Goal: Task Accomplishment & Management: Contribute content

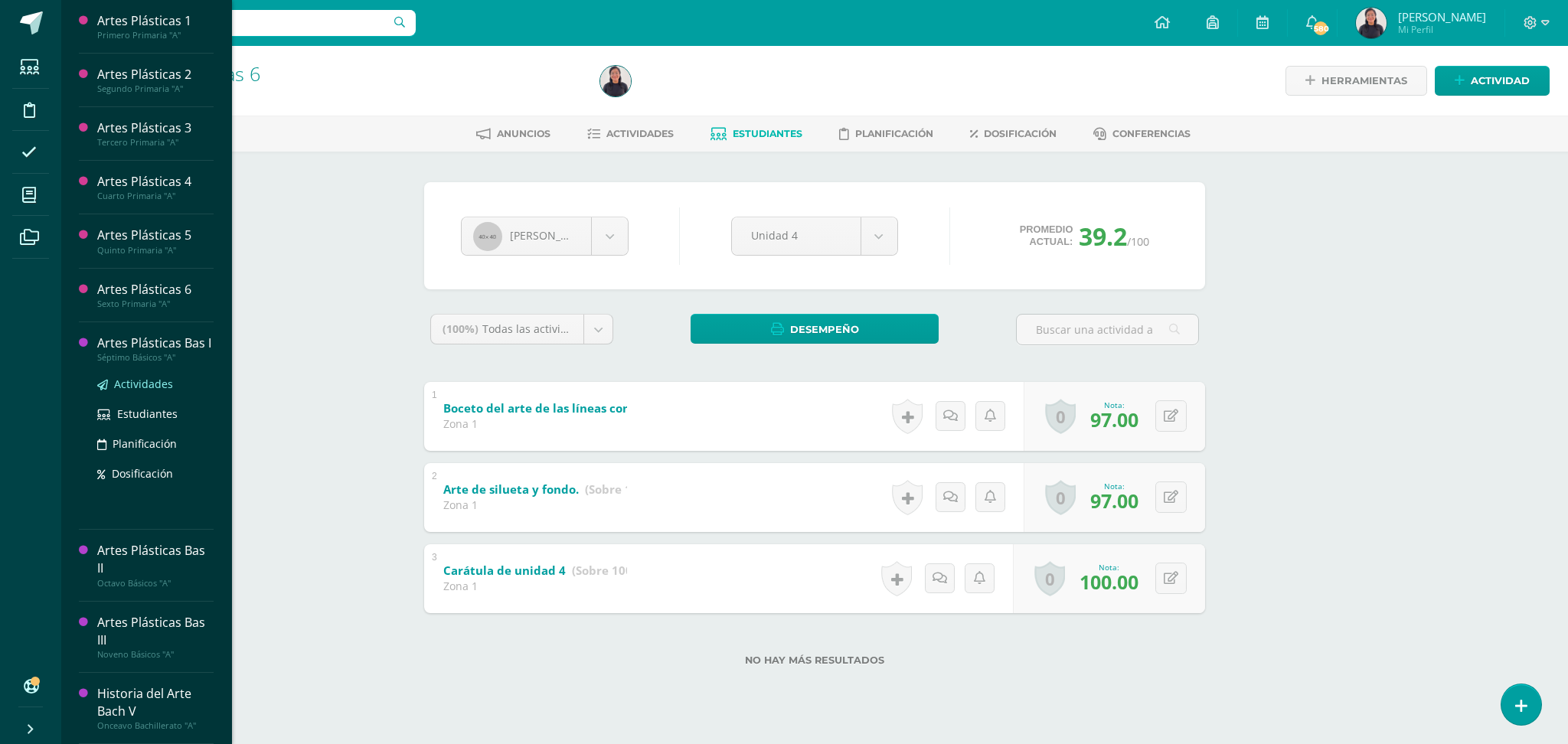
click at [143, 380] on span "Actividades" at bounding box center [143, 384] width 59 height 14
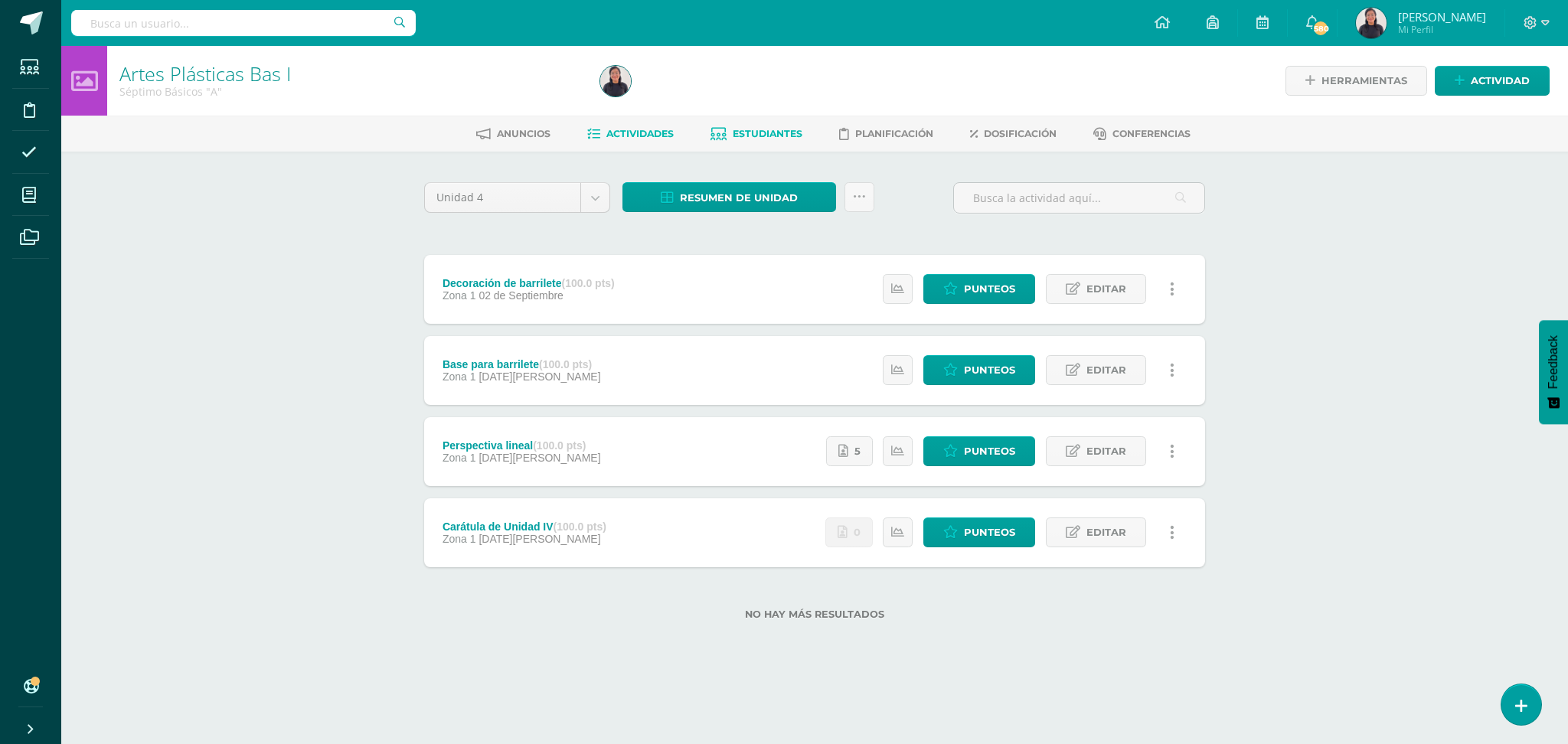
click at [776, 132] on span "Estudiantes" at bounding box center [767, 133] width 69 height 12
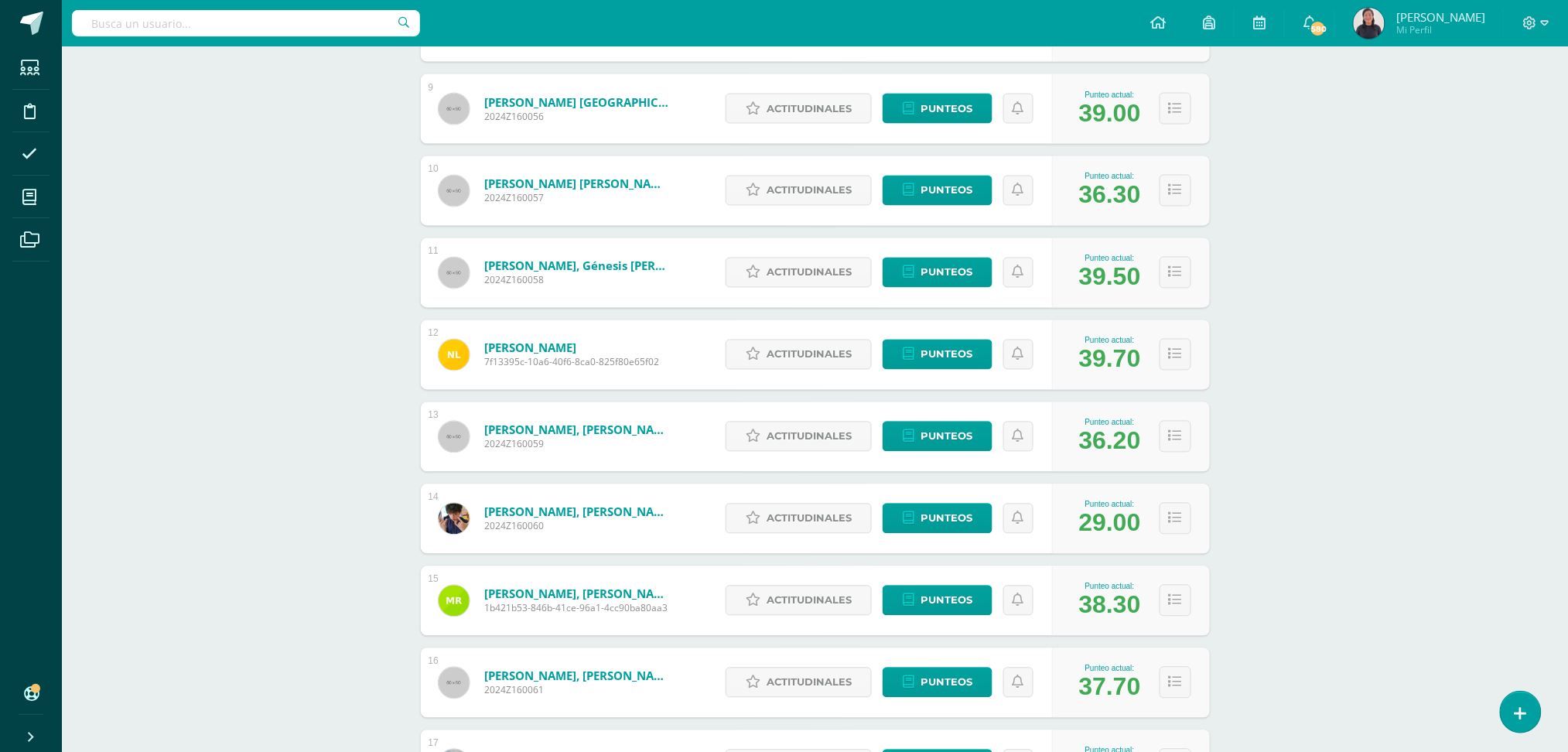
scroll to position [959, 0]
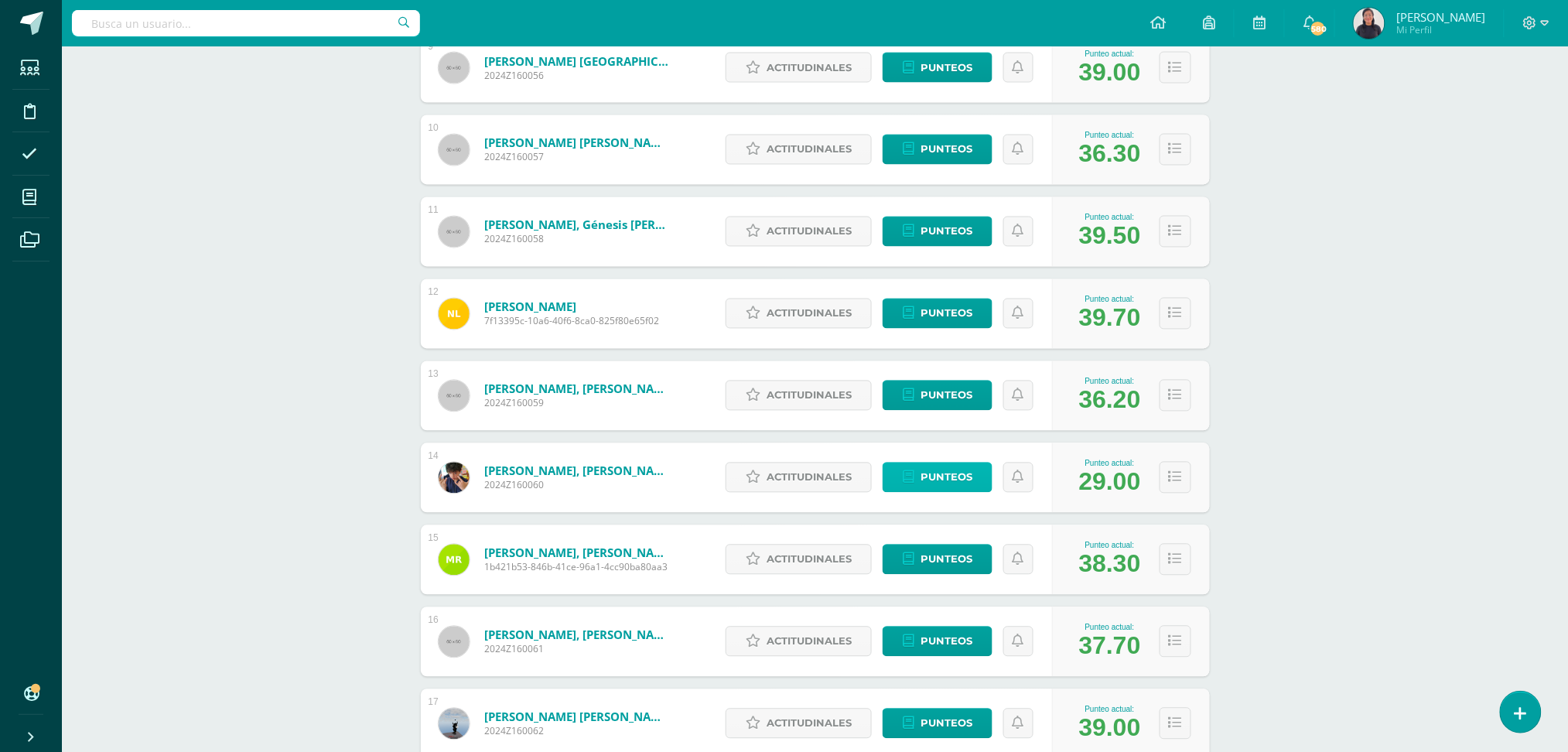
click at [947, 473] on span "Punteos" at bounding box center [946, 478] width 52 height 29
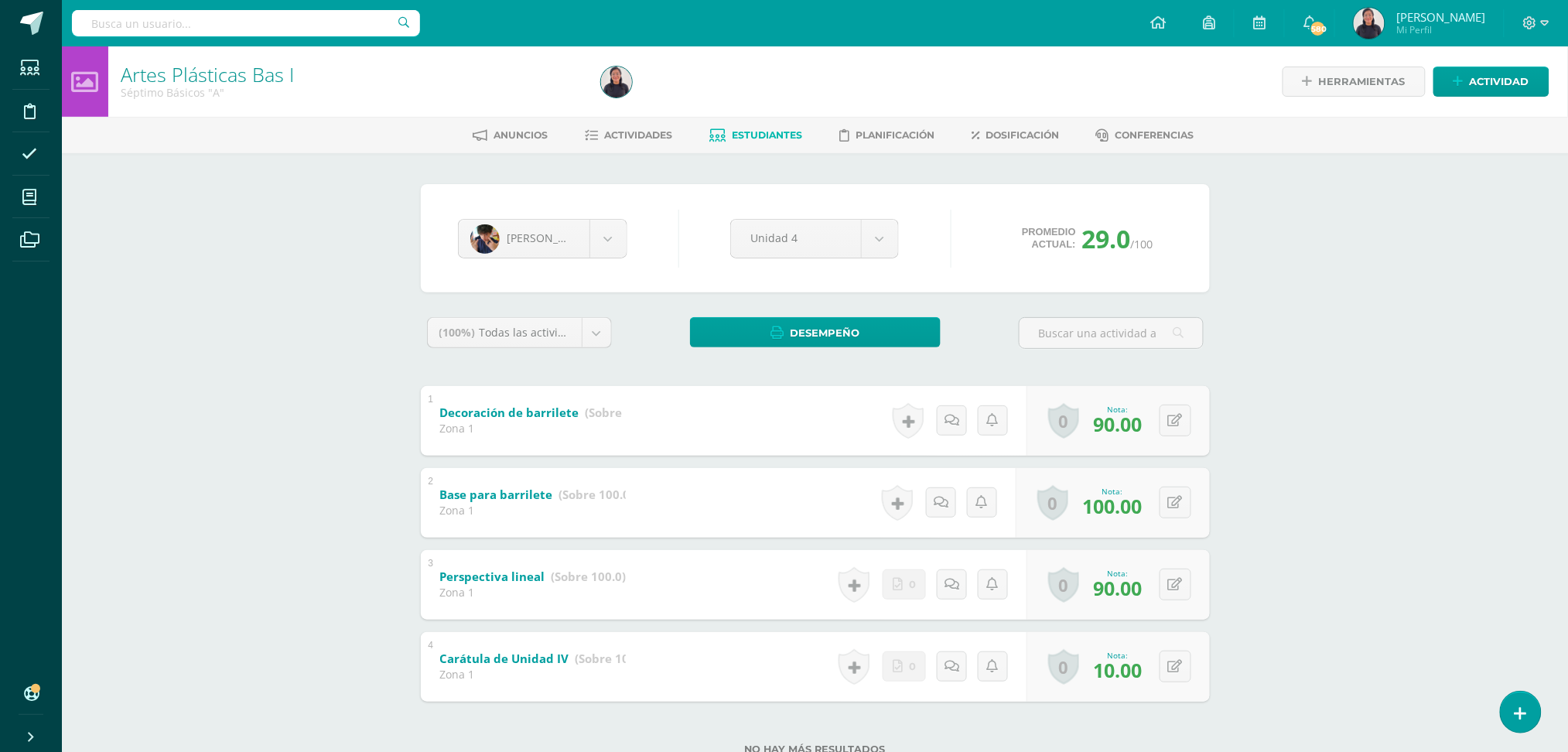
scroll to position [52, 0]
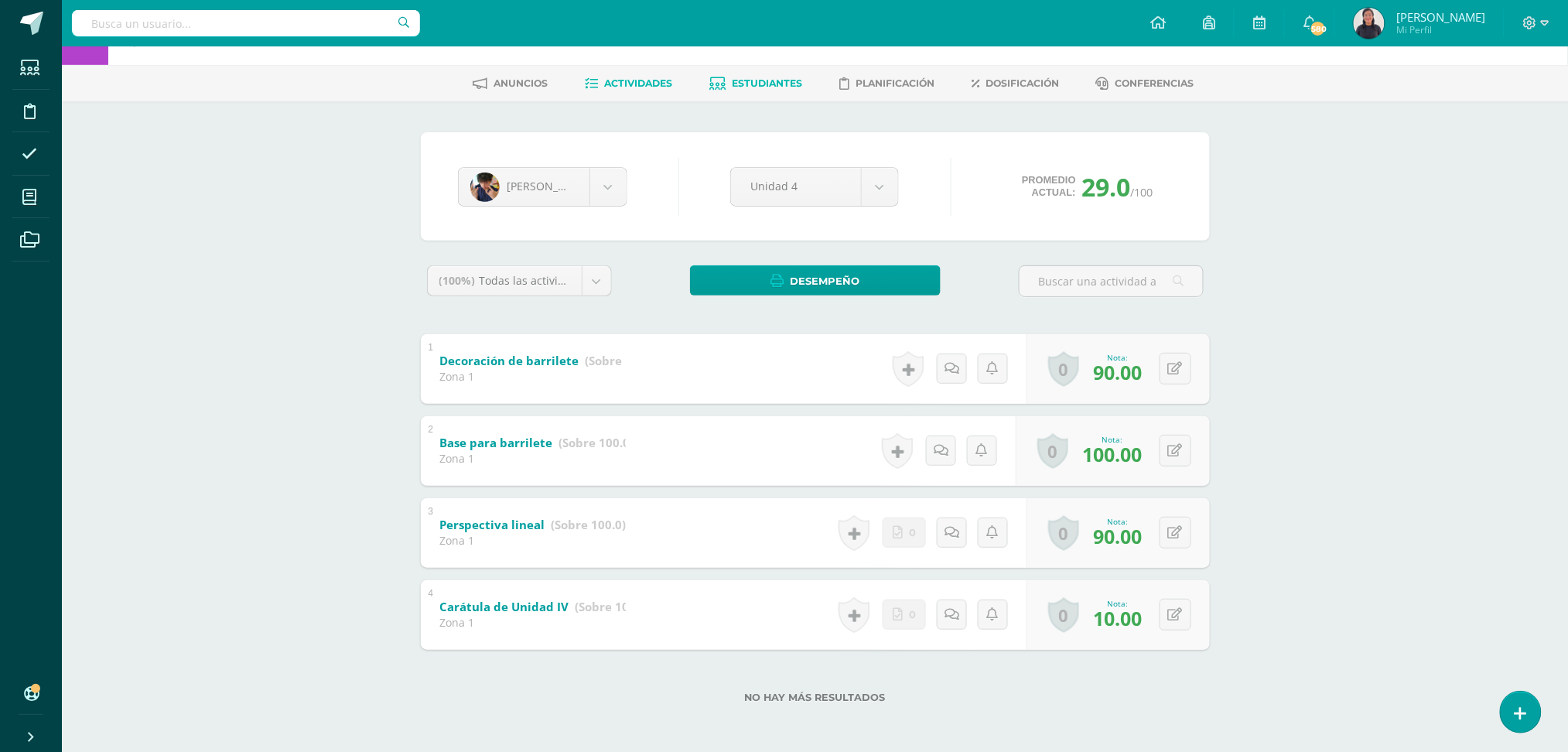
click at [637, 78] on span "Actividades" at bounding box center [638, 83] width 68 height 12
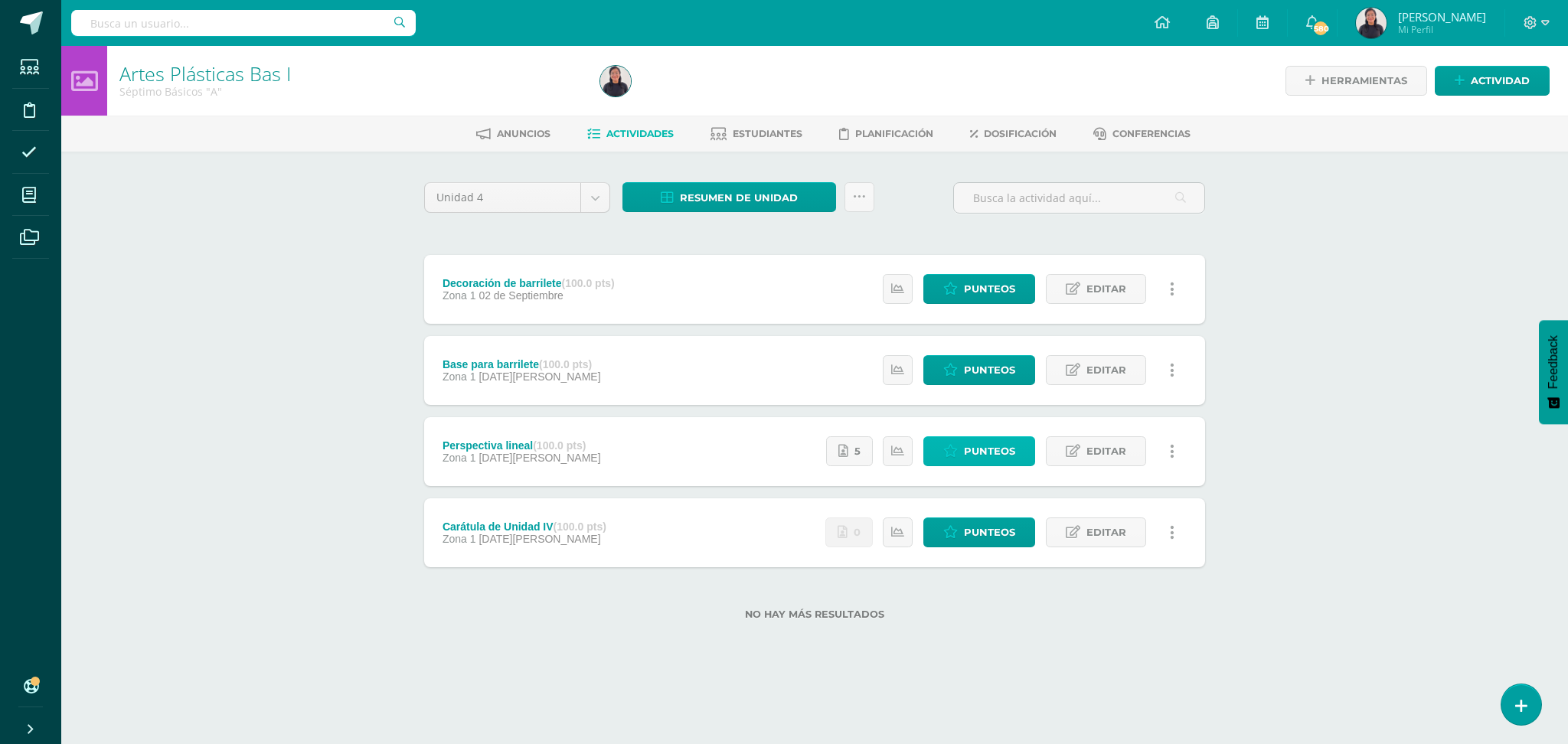
click at [1000, 448] on span "Punteos" at bounding box center [990, 451] width 51 height 28
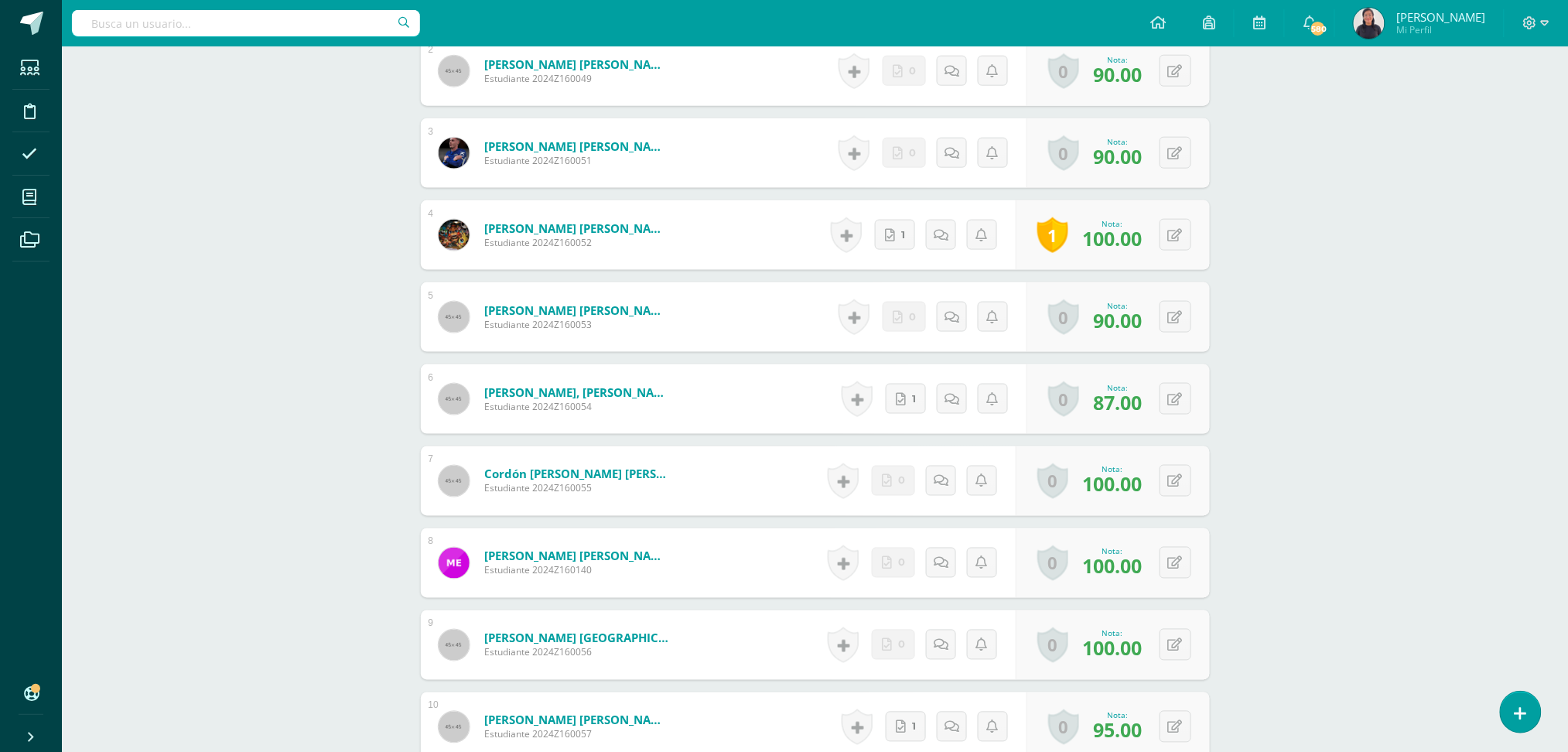
scroll to position [666, 0]
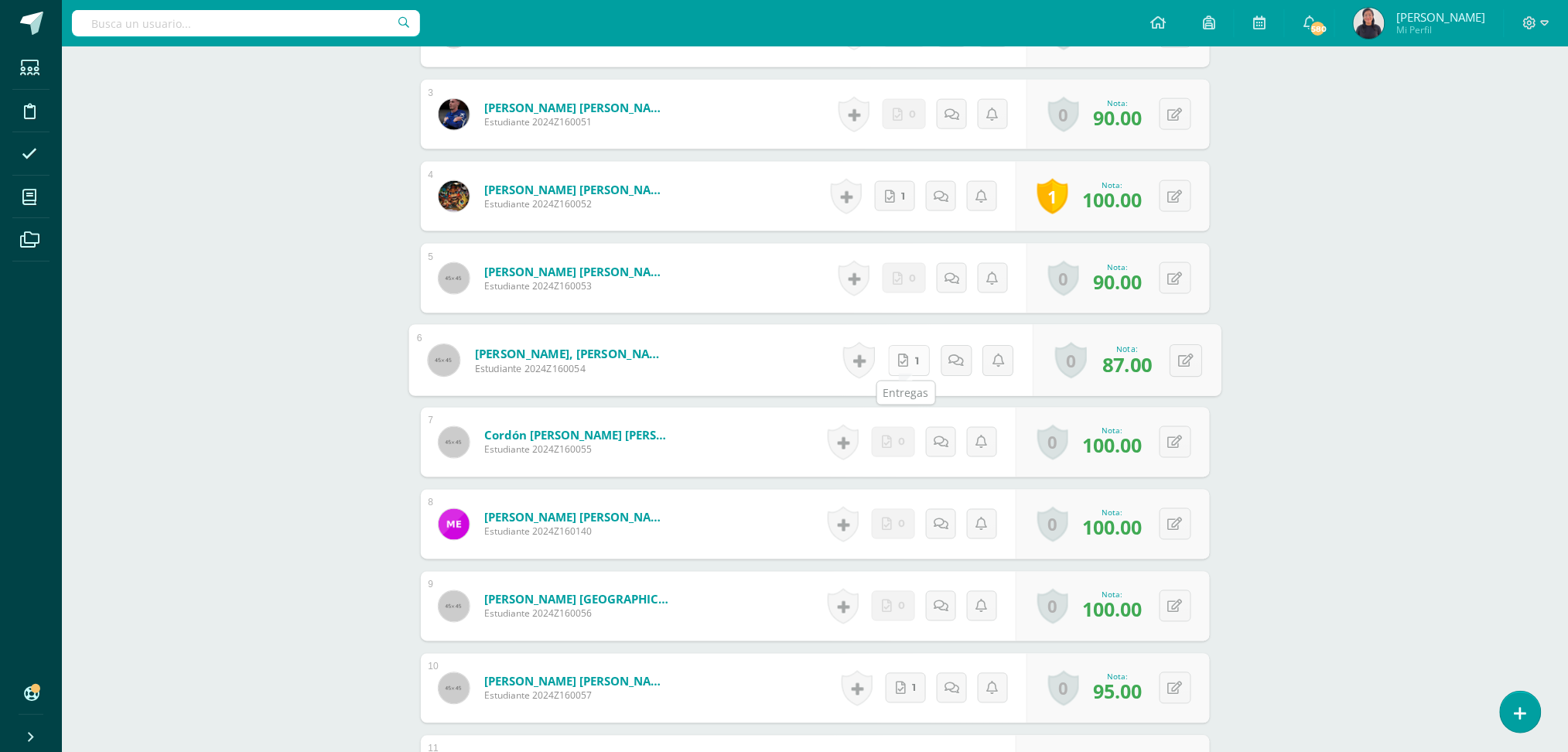
click at [893, 361] on link "1" at bounding box center [909, 361] width 42 height 31
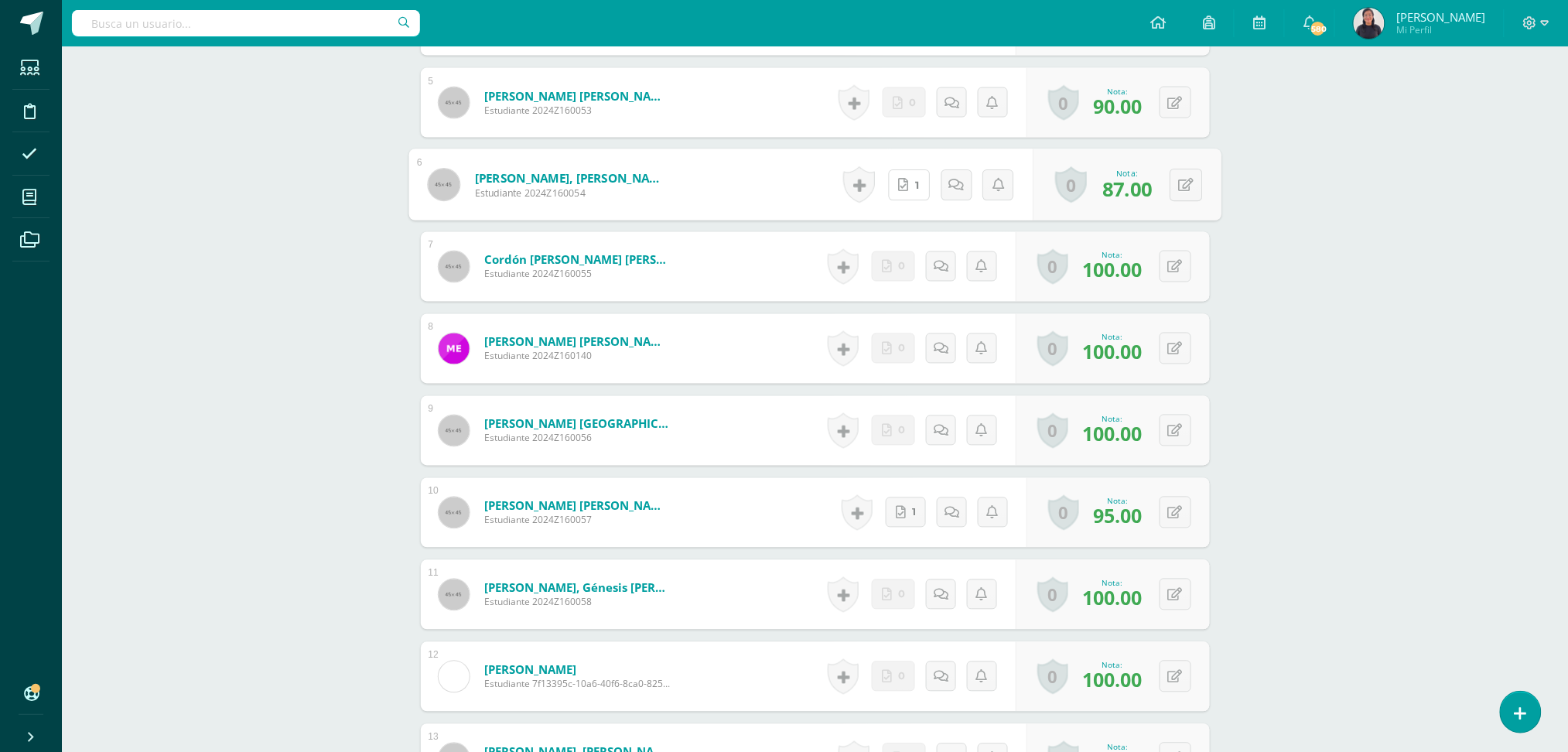
scroll to position [850, 0]
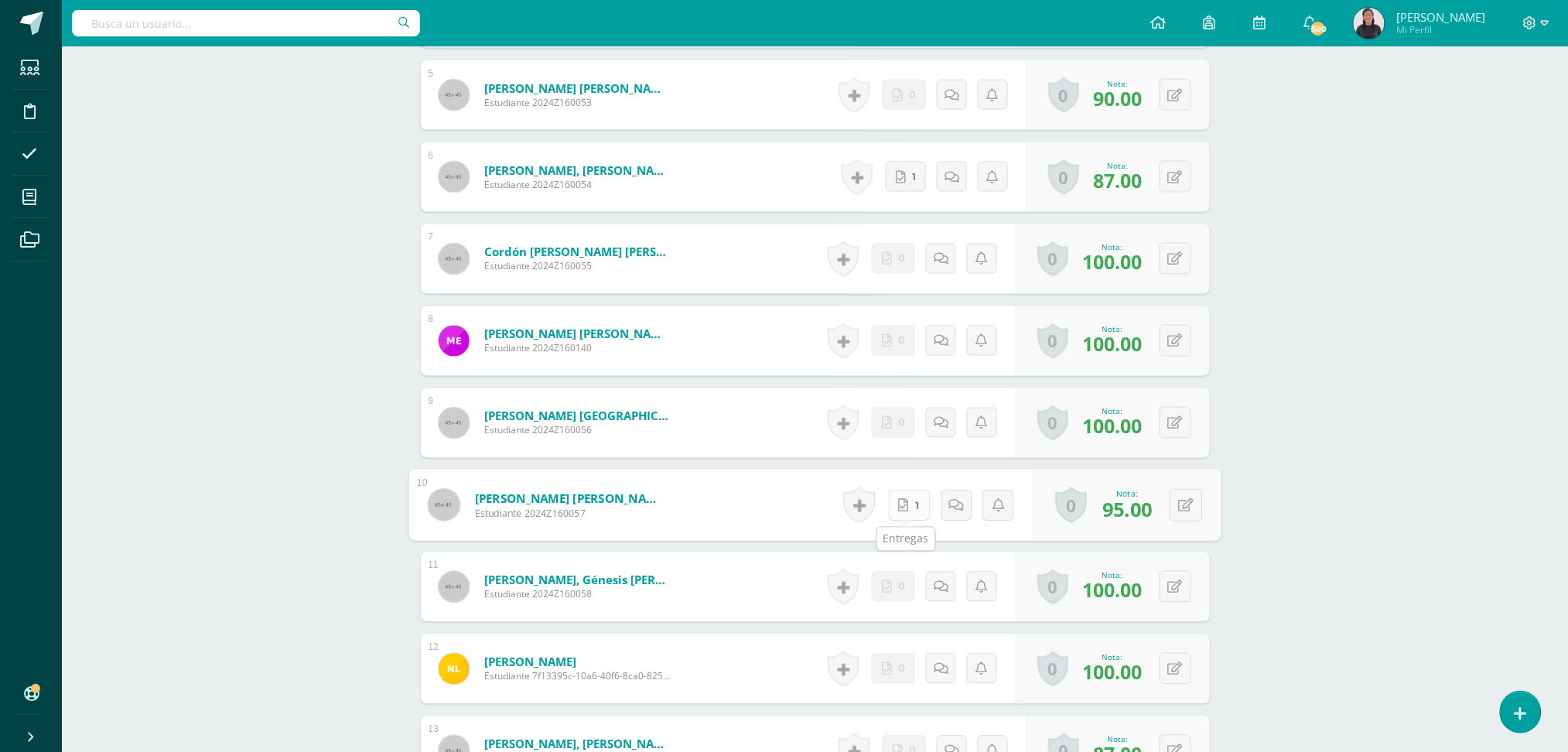
click at [914, 510] on link "1" at bounding box center [909, 505] width 42 height 31
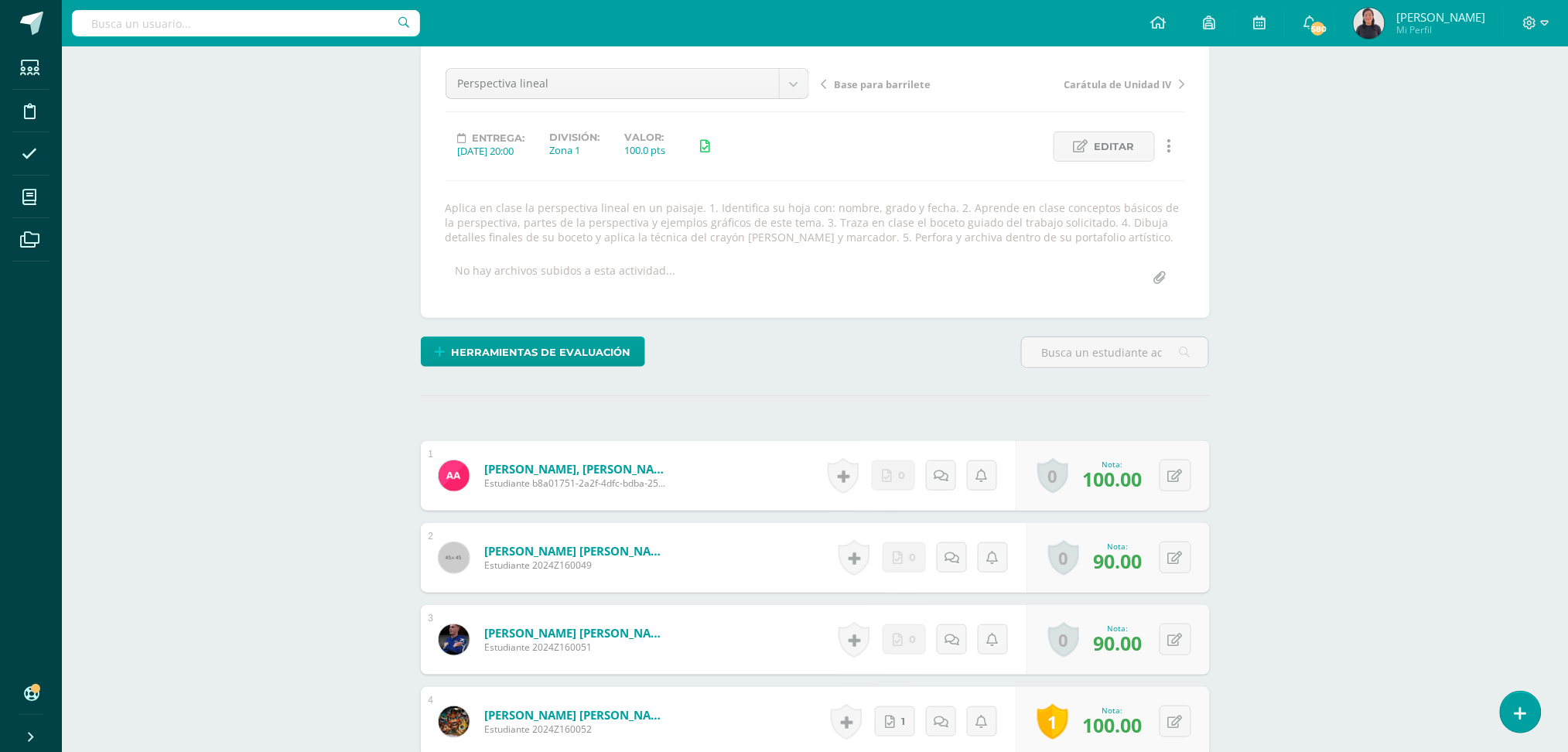
scroll to position [0, 0]
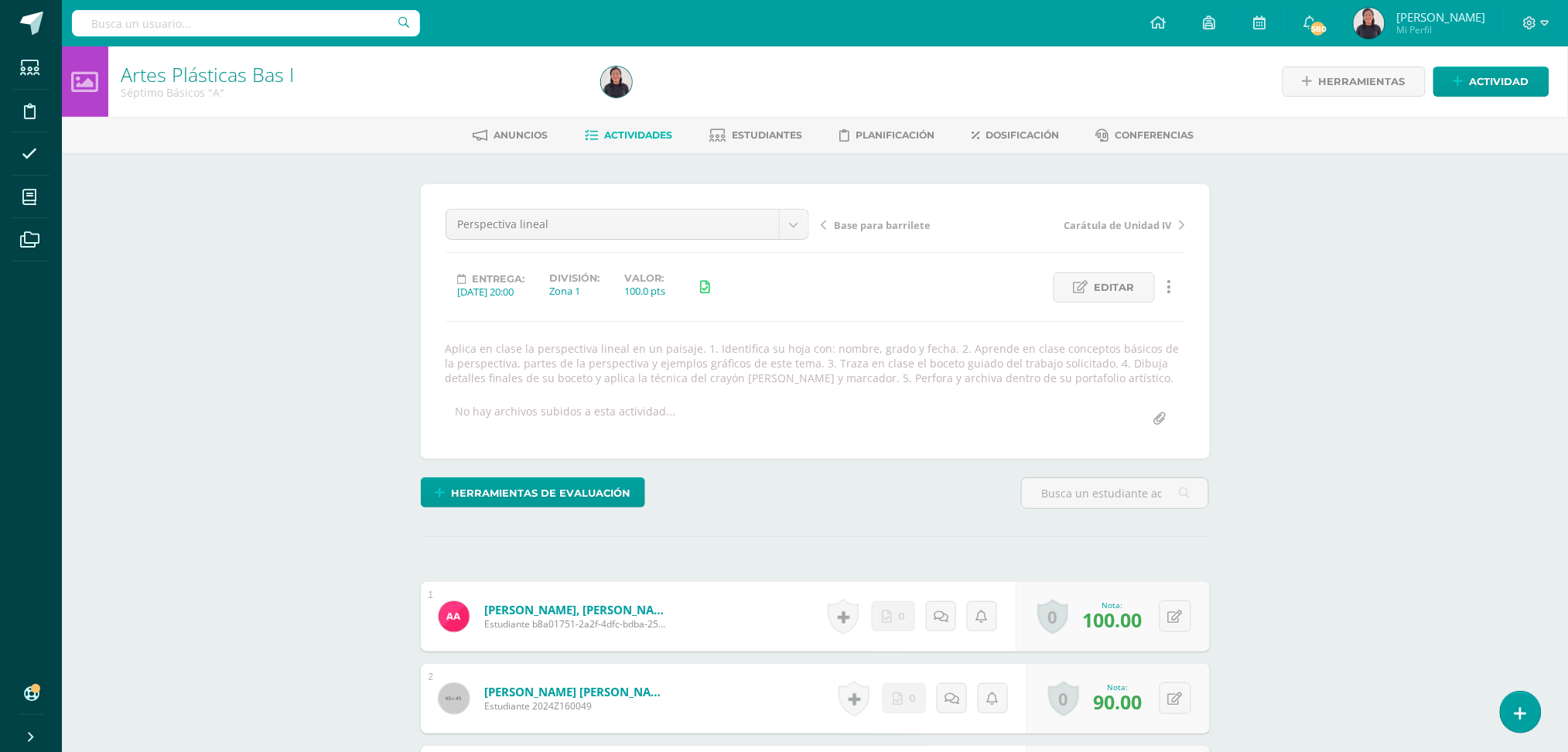
click at [626, 133] on span "Actividades" at bounding box center [638, 135] width 68 height 12
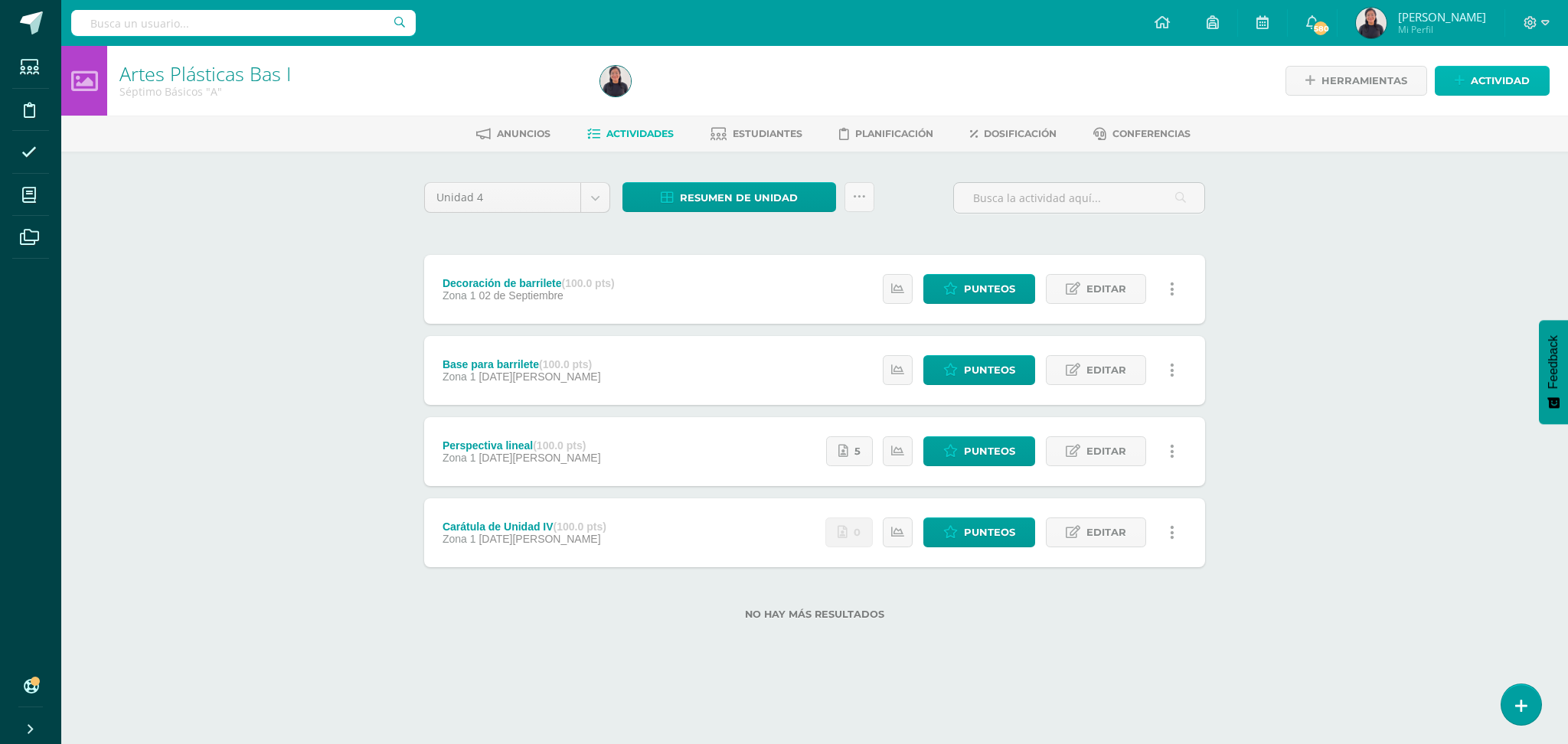
click at [1477, 81] on span "Actividad" at bounding box center [1500, 81] width 59 height 28
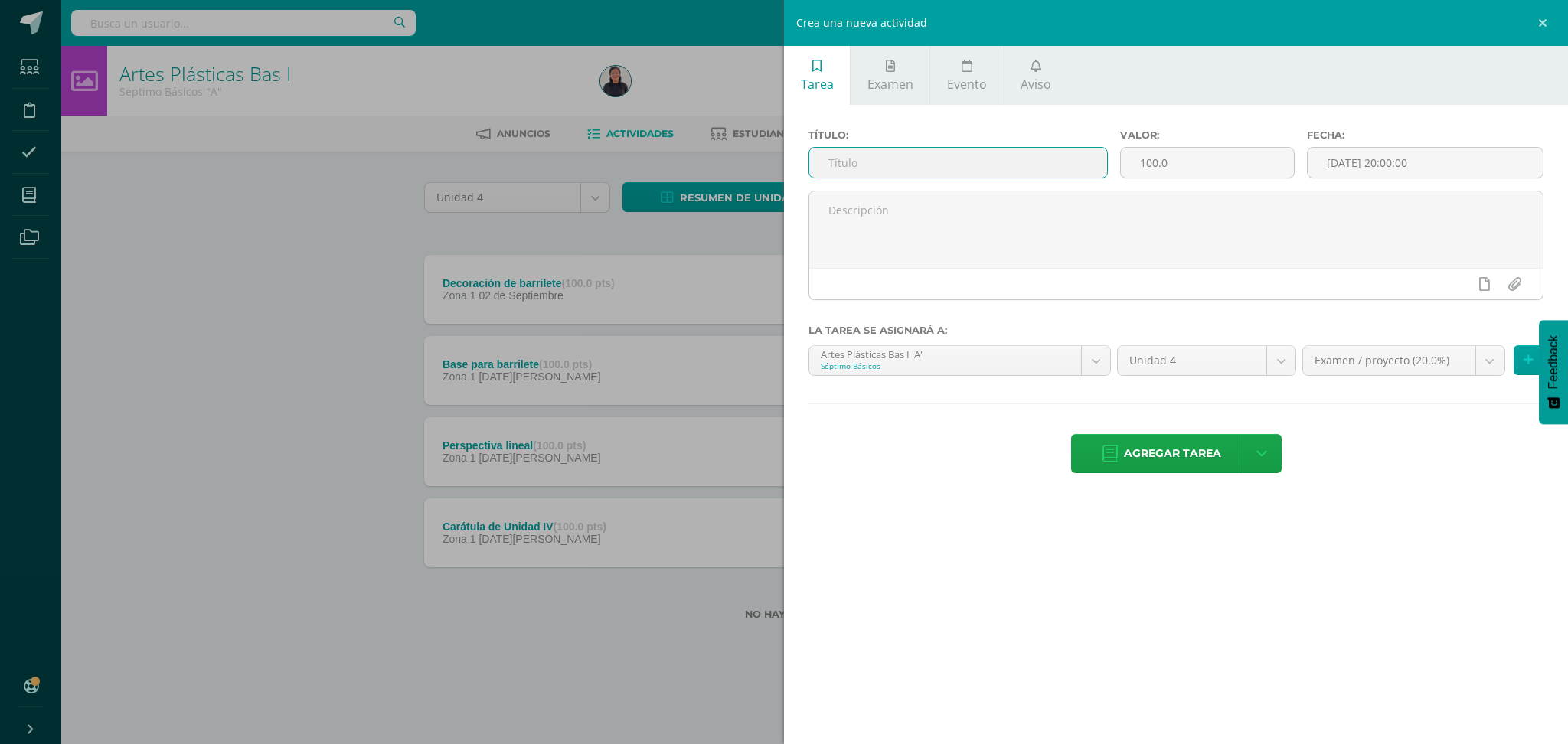
click at [907, 171] on input "text" at bounding box center [957, 162] width 297 height 30
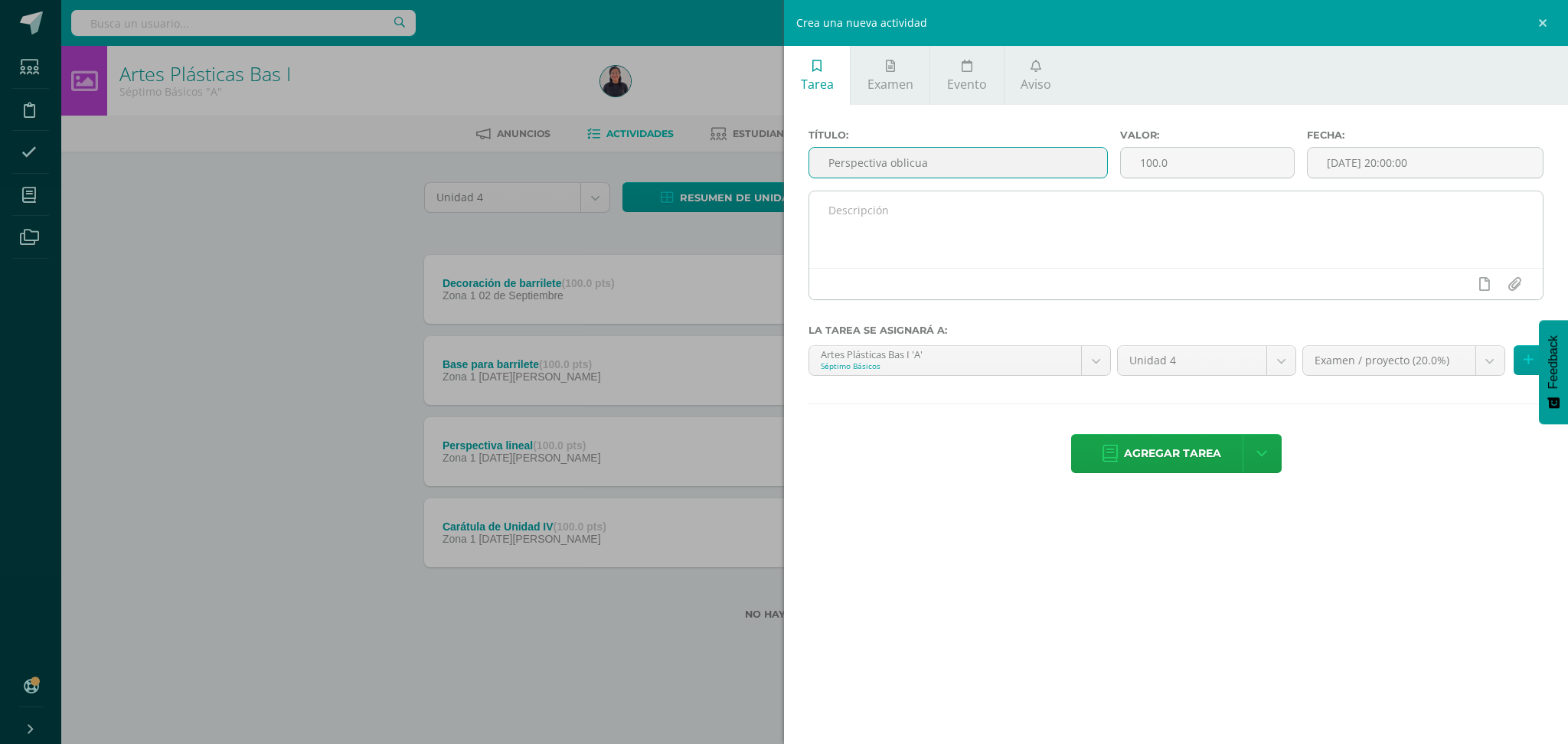
type input "Perspectiva oblicua"
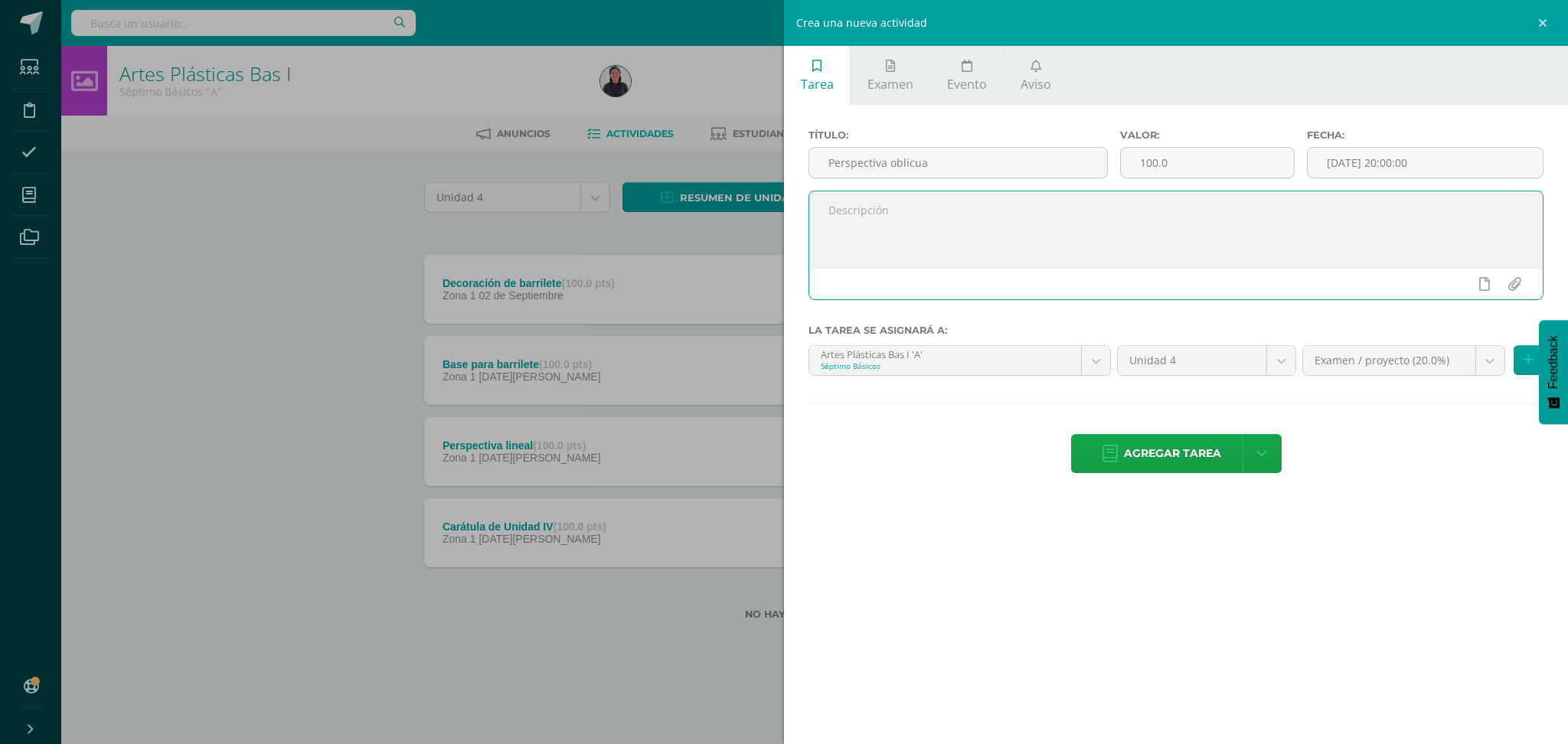
click at [848, 226] on textarea at bounding box center [1176, 230] width 733 height 76
type textarea "A"
click at [932, 171] on input "Perspectiva oblicua" at bounding box center [957, 162] width 297 height 30
type input "P"
